Goal: Transaction & Acquisition: Purchase product/service

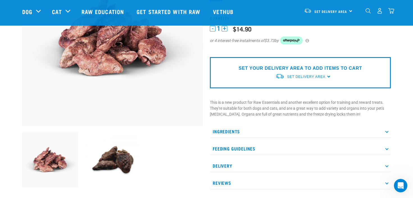
scroll to position [52, 0]
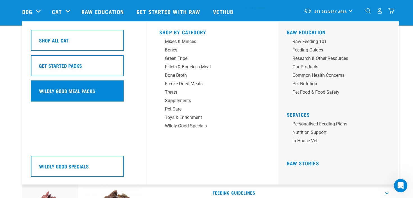
click at [71, 94] on div "Wildly Good Meal Packs" at bounding box center [77, 90] width 93 height 21
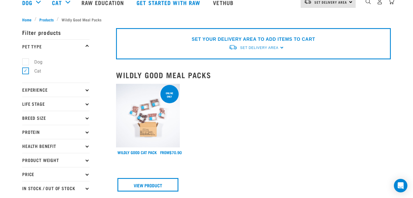
scroll to position [58, 0]
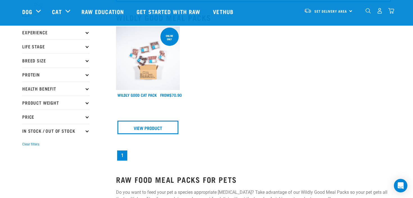
click at [143, 75] on img at bounding box center [148, 58] width 64 height 64
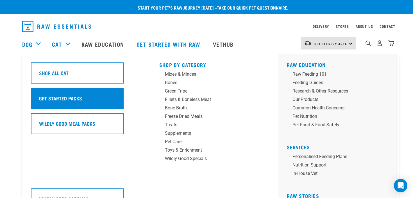
click at [75, 94] on div "Get Started Packs" at bounding box center [77, 98] width 93 height 21
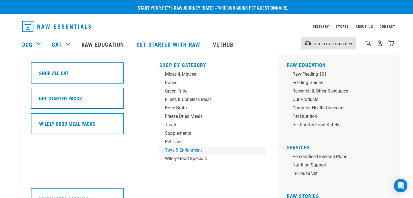
click at [183, 147] on div "Toys & Enrichment" at bounding box center [209, 150] width 88 height 7
click at [200, 157] on div "Wildly Good Specials" at bounding box center [209, 158] width 88 height 7
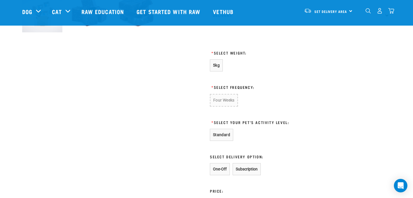
scroll to position [236, 0]
click at [217, 67] on span "5kg" at bounding box center [216, 65] width 7 height 4
click at [225, 97] on button "Four Weeks" at bounding box center [224, 100] width 28 height 12
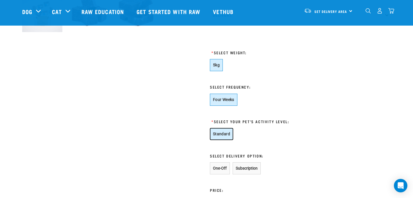
click at [221, 137] on button "Standard" at bounding box center [221, 134] width 23 height 12
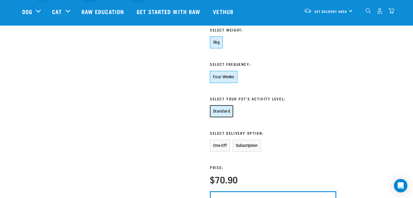
scroll to position [265, 0]
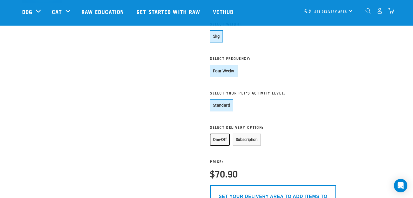
click at [221, 142] on button "One-Off" at bounding box center [220, 140] width 20 height 12
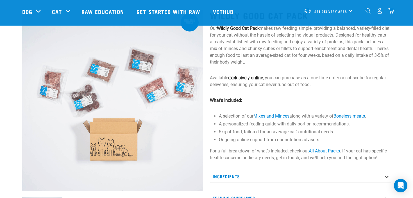
scroll to position [16, 0]
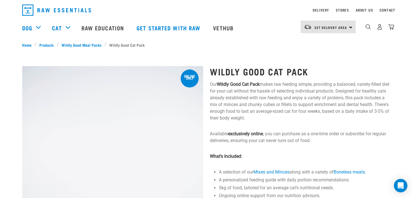
drag, startPoint x: 213, startPoint y: 84, endPoint x: 286, endPoint y: 120, distance: 81.1
click at [286, 120] on p "Our Wildly Good Cat Pack makes raw feeding simple, providing a balanced, variet…" at bounding box center [300, 101] width 181 height 40
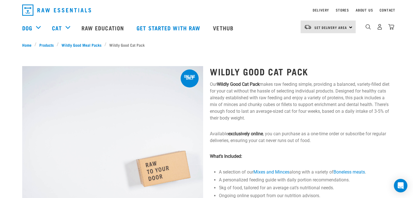
click at [286, 120] on p "Our Wildly Good Cat Pack makes raw feeding simple, providing a balanced, variet…" at bounding box center [300, 101] width 181 height 40
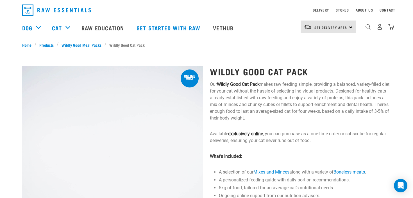
drag, startPoint x: 288, startPoint y: 120, endPoint x: 278, endPoint y: 119, distance: 9.9
click at [279, 119] on p "Our Wildly Good Cat Pack makes raw feeding simple, providing a balanced, variet…" at bounding box center [300, 101] width 181 height 40
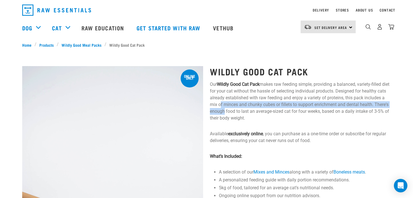
drag, startPoint x: 252, startPoint y: 109, endPoint x: 241, endPoint y: 102, distance: 13.5
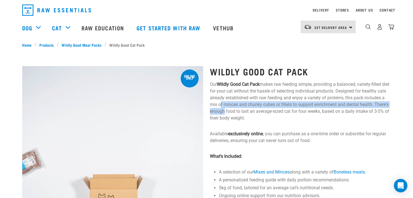
click at [241, 102] on p "Our Wildly Good Cat Pack makes raw feeding simple, providing a balanced, variet…" at bounding box center [300, 101] width 181 height 40
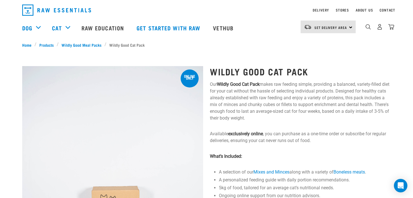
click at [268, 113] on p "Our Wildly Good Cat Pack makes raw feeding simple, providing a balanced, variet…" at bounding box center [300, 101] width 181 height 40
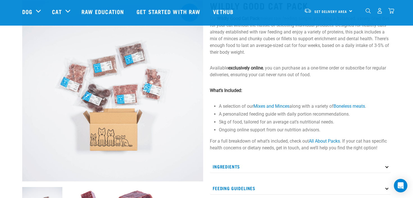
scroll to position [85, 0]
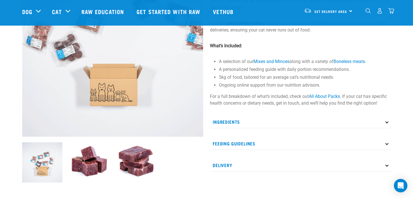
click at [251, 123] on p "Ingredients" at bounding box center [300, 122] width 181 height 13
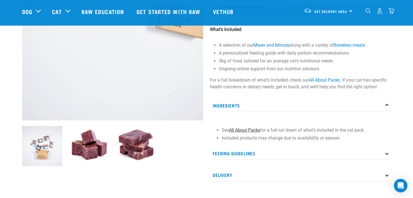
scroll to position [105, 0]
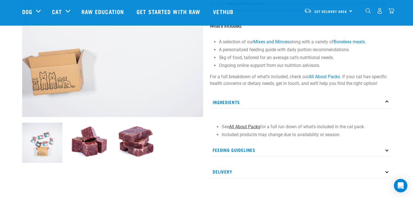
click at [249, 124] on link "All About Packs" at bounding box center [244, 126] width 31 height 5
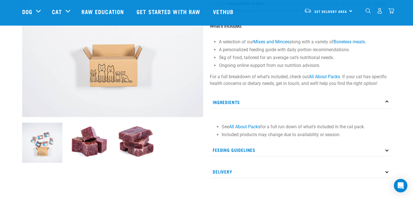
click at [263, 150] on p "Feeding Guidelines" at bounding box center [300, 150] width 181 height 13
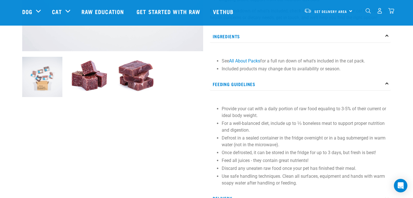
scroll to position [175, 0]
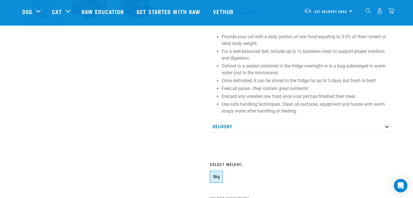
click at [237, 122] on p "Delivery" at bounding box center [300, 126] width 181 height 13
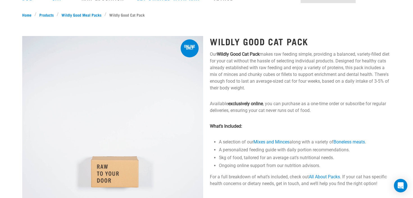
scroll to position [0, 0]
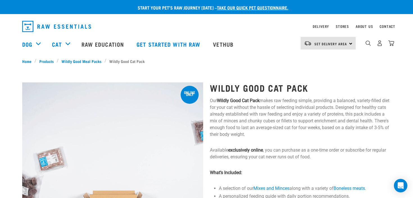
click at [347, 42] on div "Set Delivery Area North Island South Island" at bounding box center [328, 43] width 55 height 13
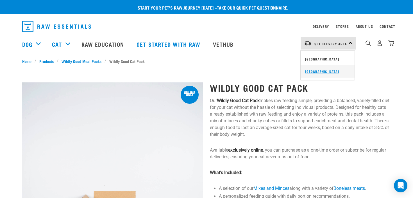
click at [318, 73] on link "[GEOGRAPHIC_DATA]" at bounding box center [328, 71] width 54 height 12
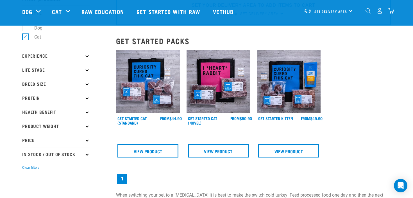
scroll to position [47, 0]
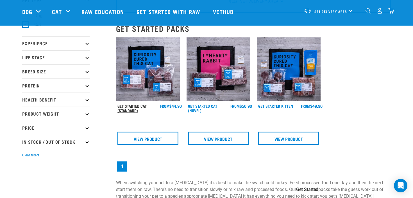
click at [137, 105] on link "Get Started Cat (Standard)" at bounding box center [132, 108] width 29 height 6
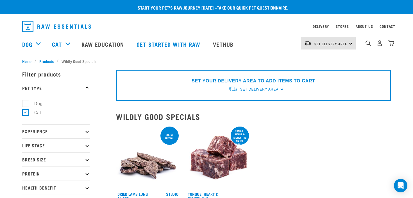
scroll to position [25, 0]
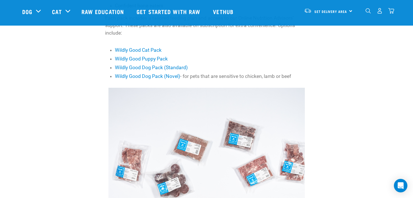
scroll to position [249, 0]
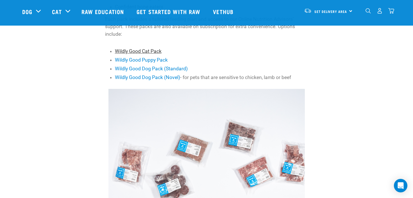
click at [151, 51] on link "Wildly Good Cat Pack" at bounding box center [138, 51] width 47 height 6
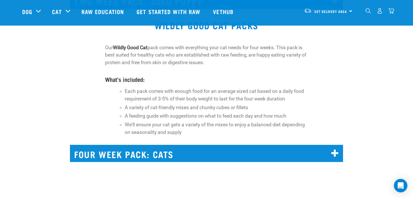
scroll to position [3867, 0]
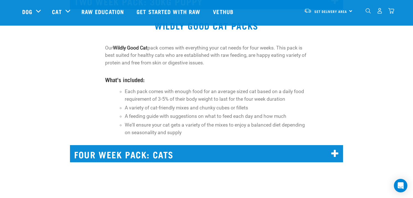
click at [326, 145] on h2 "FOUR WEEK PACK: CATS" at bounding box center [206, 153] width 273 height 17
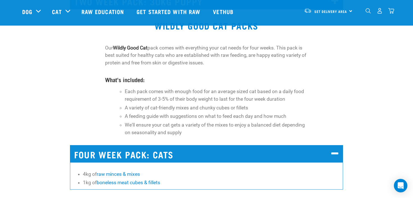
scroll to position [3889, 0]
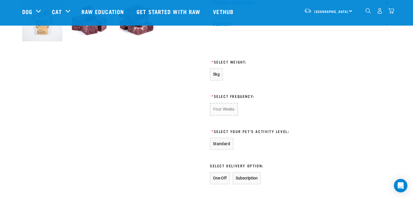
scroll to position [317, 0]
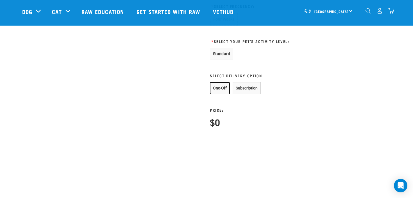
click at [223, 86] on button "One-Off" at bounding box center [220, 88] width 20 height 12
click at [221, 54] on button "Standard" at bounding box center [221, 54] width 23 height 12
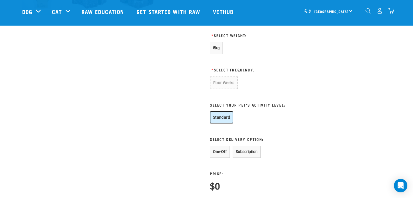
scroll to position [227, 0]
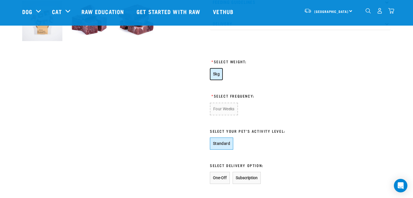
click at [218, 72] on span "5kg" at bounding box center [216, 74] width 7 height 4
click at [222, 106] on button "Four Weeks" at bounding box center [224, 109] width 28 height 12
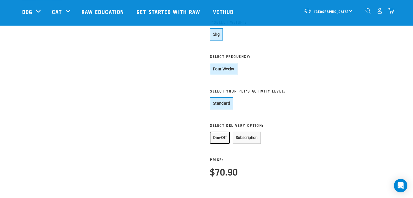
click at [220, 133] on button "One-Off" at bounding box center [220, 138] width 20 height 12
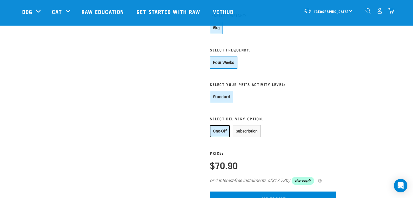
scroll to position [276, 0]
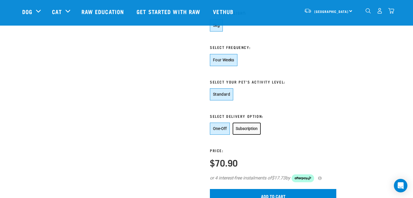
click at [242, 130] on button "Subscription" at bounding box center [247, 129] width 28 height 12
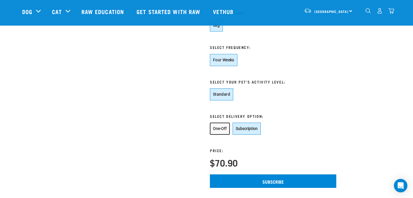
click at [210, 130] on button "One-Off" at bounding box center [220, 129] width 20 height 12
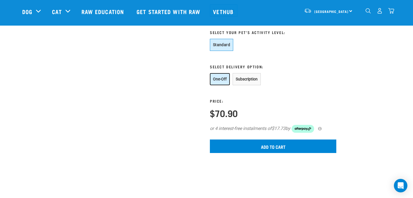
scroll to position [339, 0]
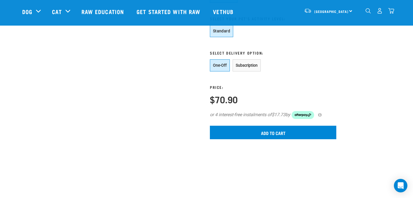
click at [235, 125] on form "5kg * Select Frequency: Four Weeks * One-Off Price:" at bounding box center [273, 47] width 127 height 183
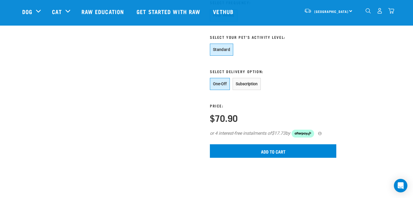
scroll to position [272, 0]
